Goal: Information Seeking & Learning: Learn about a topic

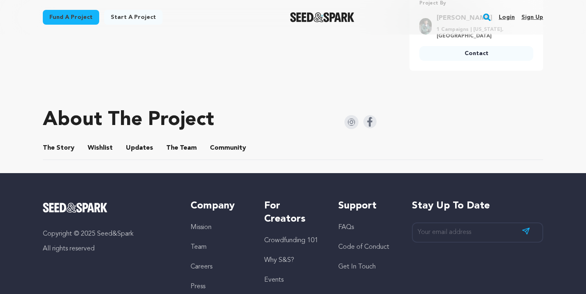
scroll to position [373, 0]
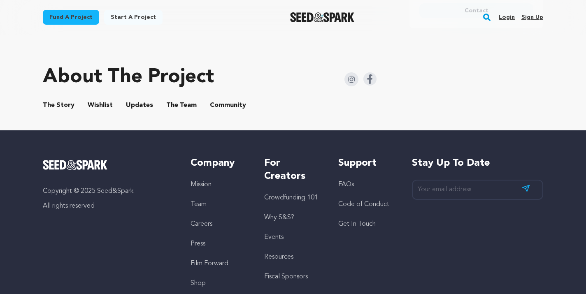
click at [230, 97] on button "Community" at bounding box center [228, 107] width 20 height 20
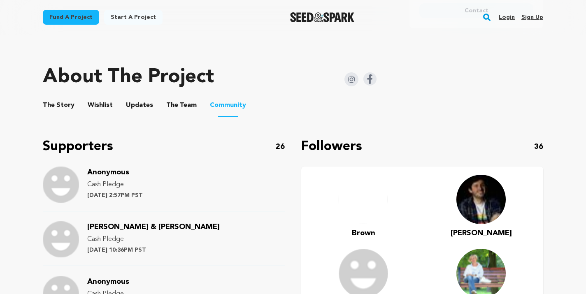
click at [184, 98] on button "The Team" at bounding box center [182, 107] width 20 height 20
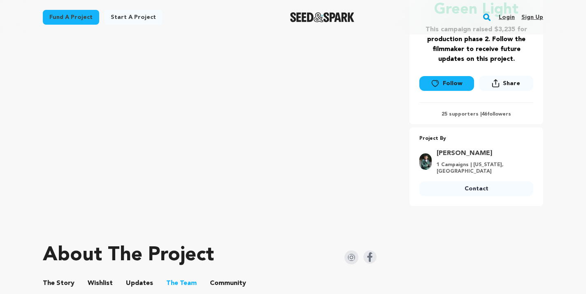
scroll to position [152, 0]
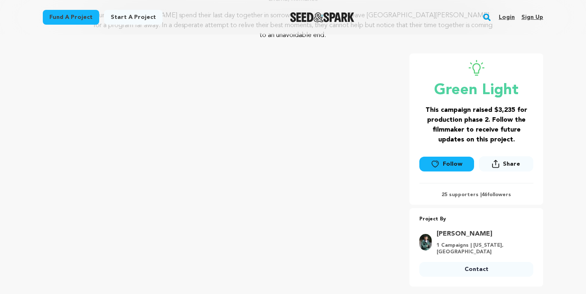
scroll to position [114, 0]
